Goal: Transaction & Acquisition: Purchase product/service

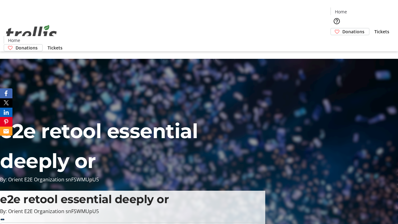
click at [342, 28] on span "Donations" at bounding box center [353, 31] width 22 height 7
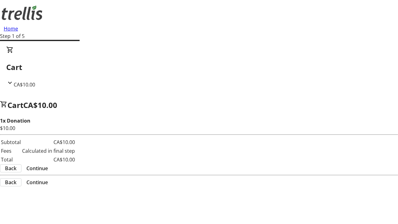
select select "CA"
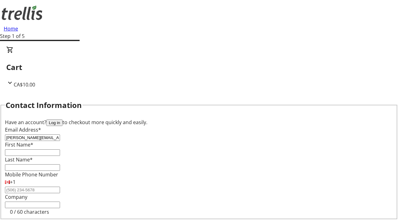
type input "[PERSON_NAME][EMAIL_ADDRESS][DOMAIN_NAME]"
type input "[PERSON_NAME]"
type input "[STREET_ADDRESS][PERSON_NAME]"
type input "Kelowna"
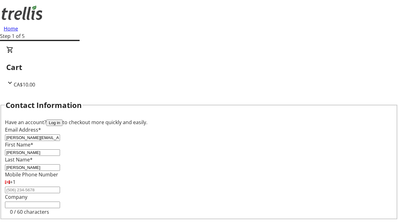
select select "BC"
type input "Kelowna"
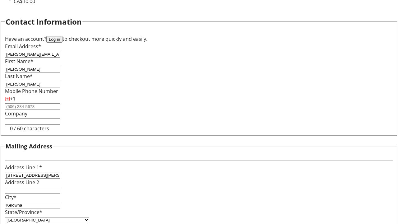
type input "V1Y 0C2"
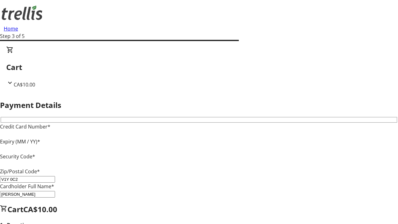
type input "V1Y 0C2"
